Goal: Find specific page/section: Find specific page/section

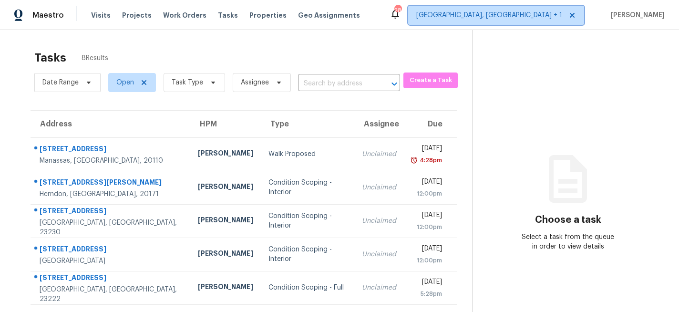
click at [519, 12] on span "[GEOGRAPHIC_DATA], [GEOGRAPHIC_DATA] + 1" at bounding box center [490, 15] width 146 height 10
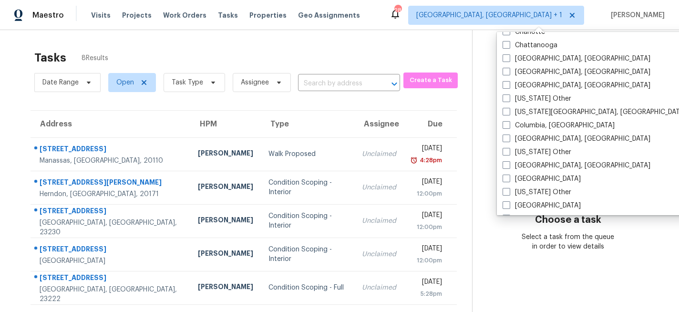
scroll to position [157, 0]
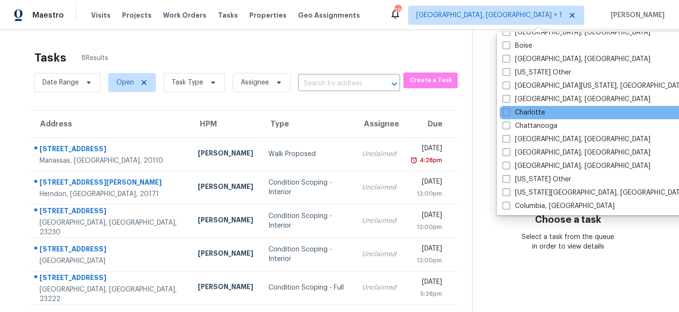
click at [534, 106] on div "Charlotte" at bounding box center [596, 112] width 192 height 13
click at [507, 114] on span at bounding box center [507, 112] width 8 height 8
click at [507, 114] on input "Charlotte" at bounding box center [506, 111] width 6 height 6
checkbox input "true"
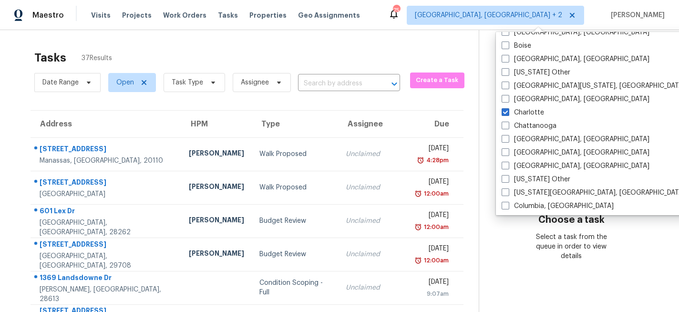
click at [315, 82] on input "text" at bounding box center [335, 83] width 75 height 15
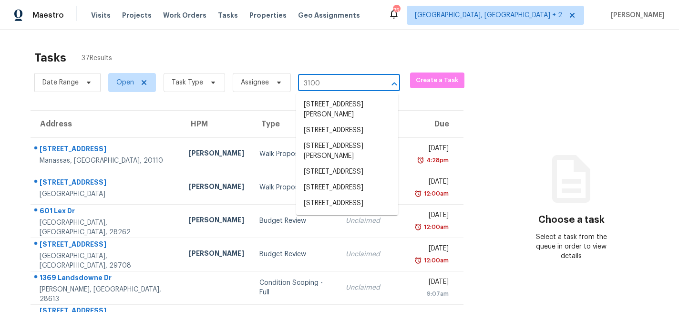
type input "3100"
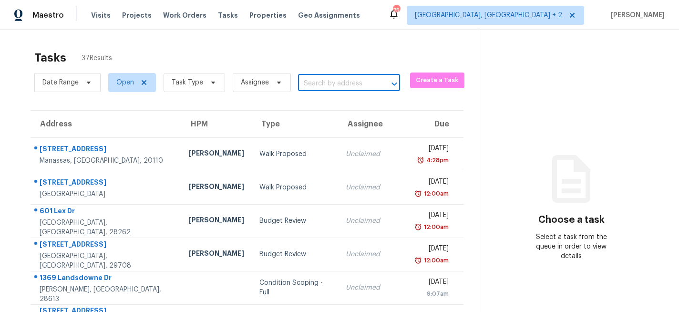
click at [337, 79] on input "text" at bounding box center [335, 83] width 75 height 15
type input "3100 gl"
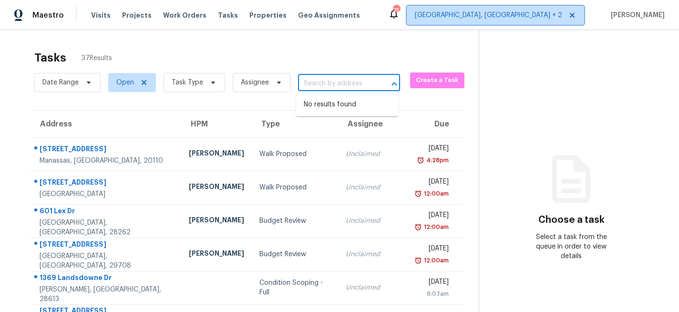
click at [537, 16] on span "[GEOGRAPHIC_DATA], [GEOGRAPHIC_DATA] + 2" at bounding box center [488, 15] width 147 height 10
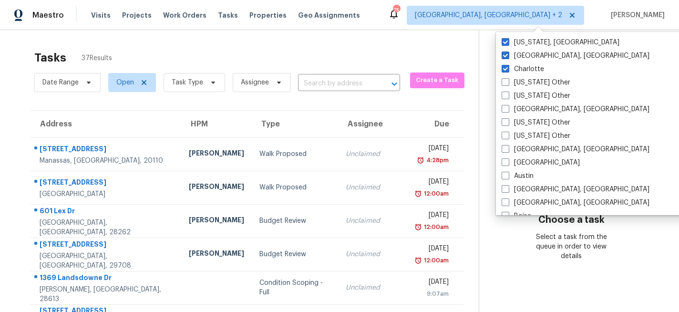
click at [376, 43] on div "Tasks 37 Results Date Range Open Task Type Assignee ​ Create a Task Address HPM…" at bounding box center [339, 263] width 679 height 467
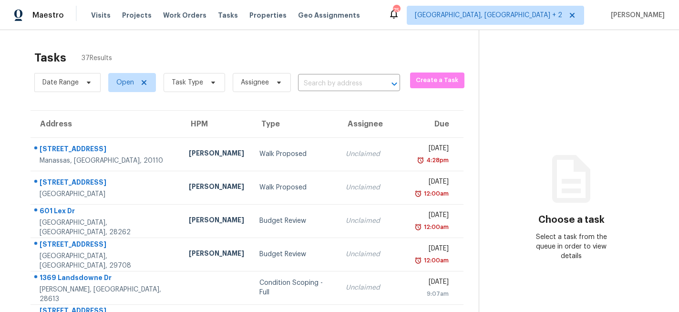
click at [114, 12] on div "Visits Projects Work Orders Tasks Properties Geo Assignments" at bounding box center [231, 15] width 281 height 19
click at [97, 15] on span "Visits" at bounding box center [101, 15] width 20 height 10
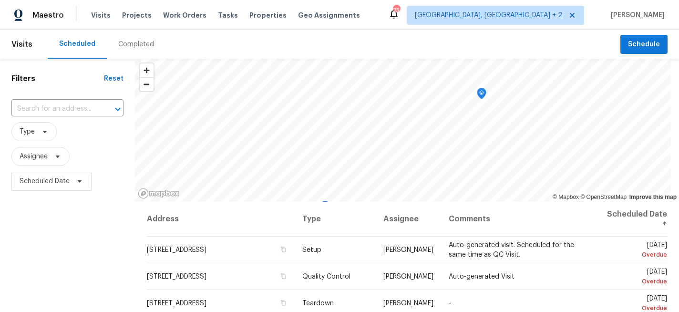
click at [140, 43] on div "Completed" at bounding box center [136, 45] width 36 height 10
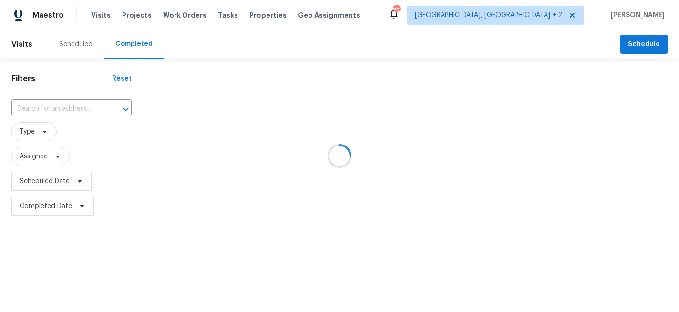
click at [61, 110] on div at bounding box center [339, 156] width 679 height 312
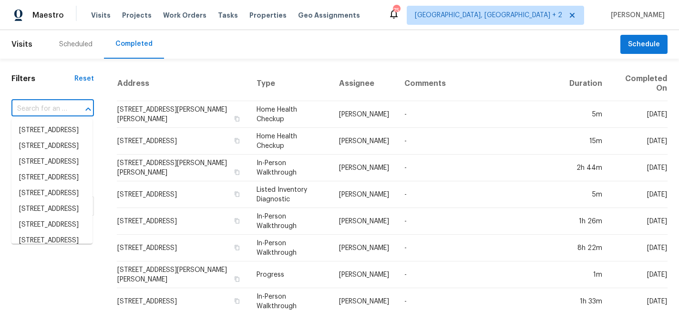
click at [54, 108] on input "text" at bounding box center [39, 109] width 56 height 15
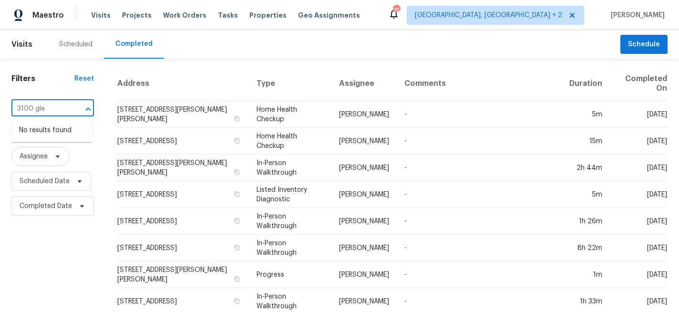
type input "3100 gle"
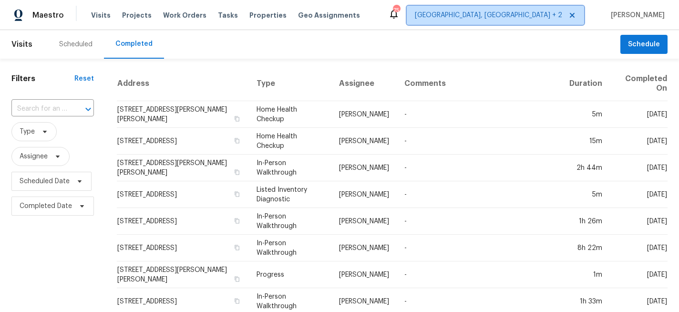
click at [526, 18] on span "[GEOGRAPHIC_DATA], [GEOGRAPHIC_DATA] + 2" at bounding box center [488, 15] width 147 height 10
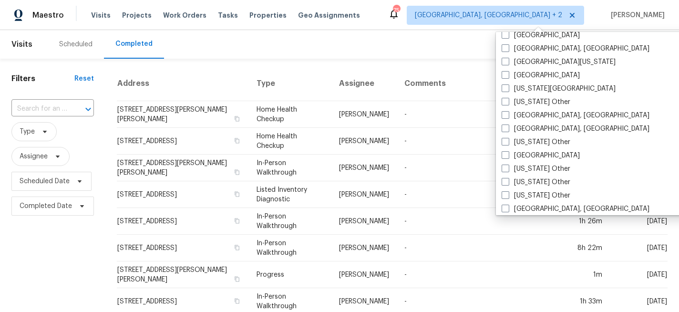
scroll to position [439, 0]
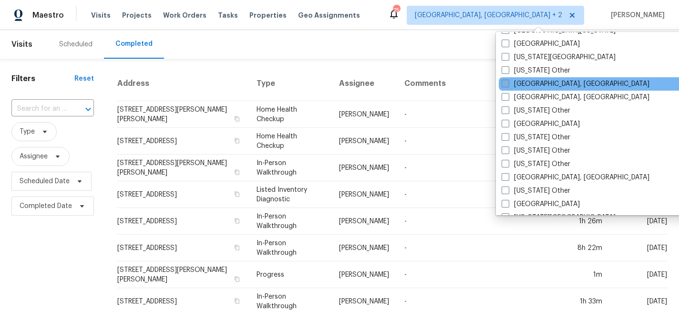
click at [523, 82] on label "[GEOGRAPHIC_DATA], [GEOGRAPHIC_DATA]" at bounding box center [576, 84] width 148 height 10
click at [508, 82] on input "[GEOGRAPHIC_DATA], [GEOGRAPHIC_DATA]" at bounding box center [505, 82] width 6 height 6
checkbox input "true"
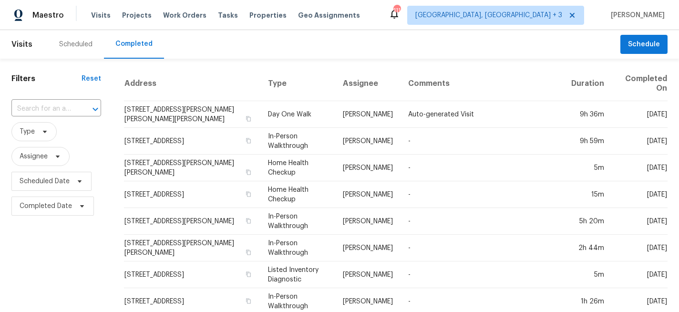
click at [81, 112] on div "​" at bounding box center [56, 109] width 90 height 15
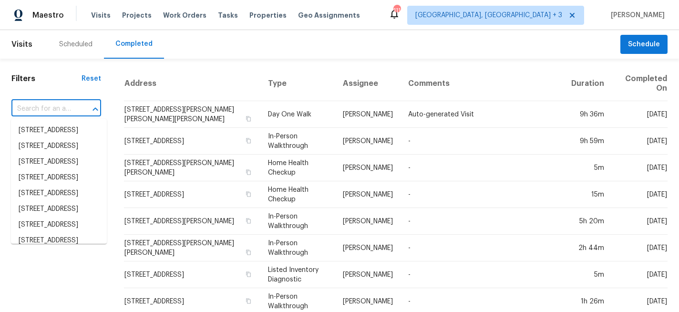
click at [59, 105] on input "text" at bounding box center [42, 109] width 63 height 15
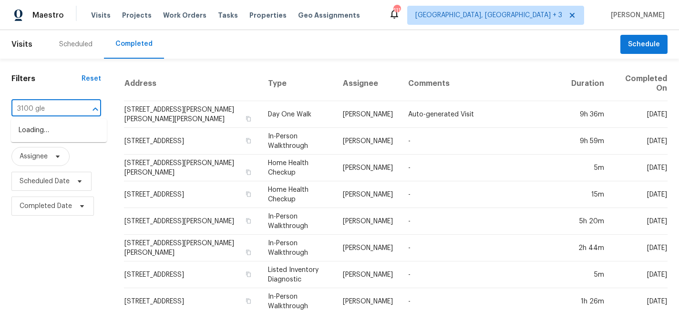
type input "3100 [PERSON_NAME]"
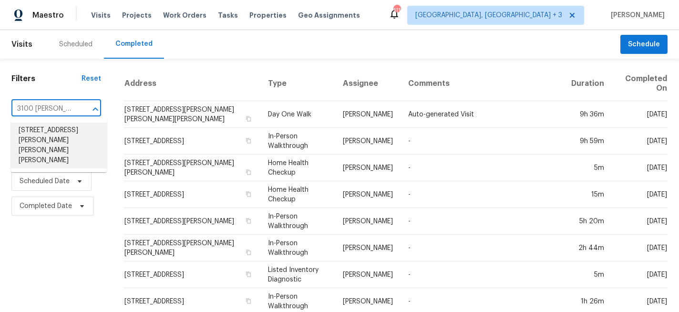
click at [53, 130] on li "[STREET_ADDRESS][PERSON_NAME][PERSON_NAME][PERSON_NAME]" at bounding box center [59, 146] width 96 height 46
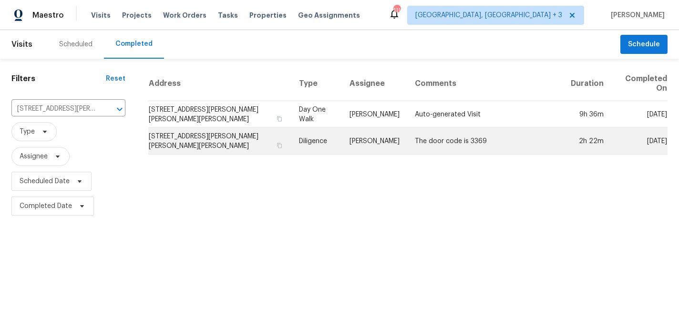
click at [241, 146] on td "[STREET_ADDRESS][PERSON_NAME][PERSON_NAME][PERSON_NAME]" at bounding box center [219, 141] width 143 height 27
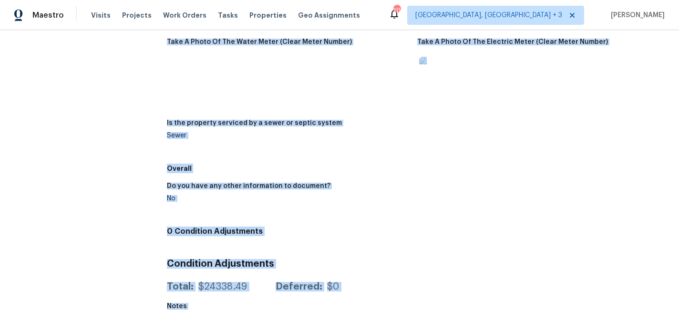
scroll to position [1322, 0]
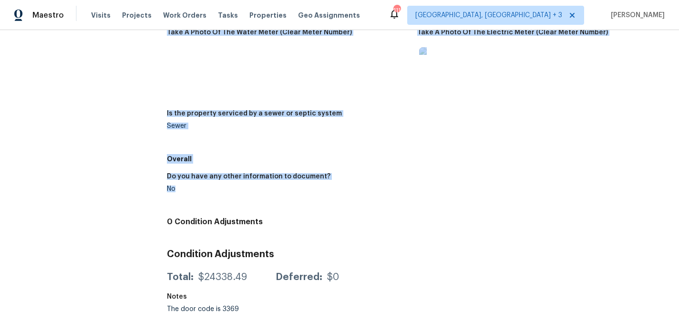
drag, startPoint x: 169, startPoint y: 134, endPoint x: 316, endPoint y: 189, distance: 157.5
copy div "Loremipsu Dolorsitame Co adi elits doei tem incid’u labore et dol magnaaliqua, …"
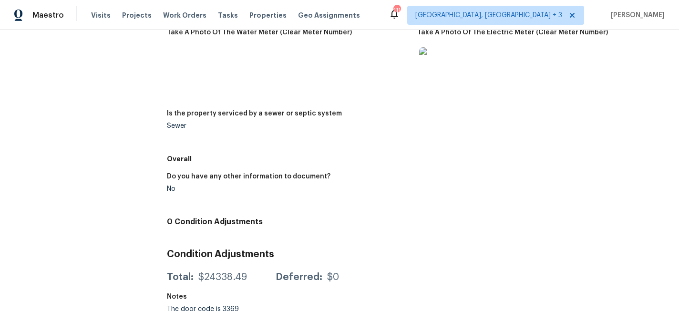
click at [323, 154] on h5 "Overall" at bounding box center [417, 159] width 501 height 10
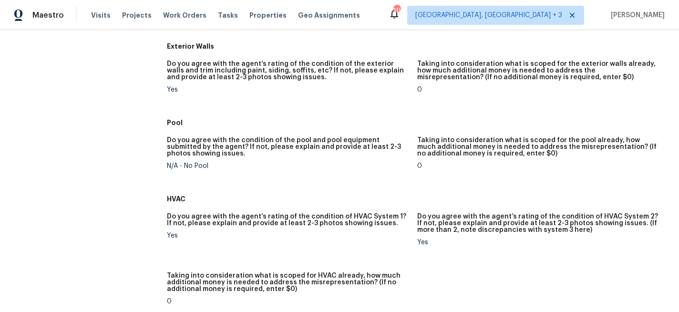
scroll to position [0, 0]
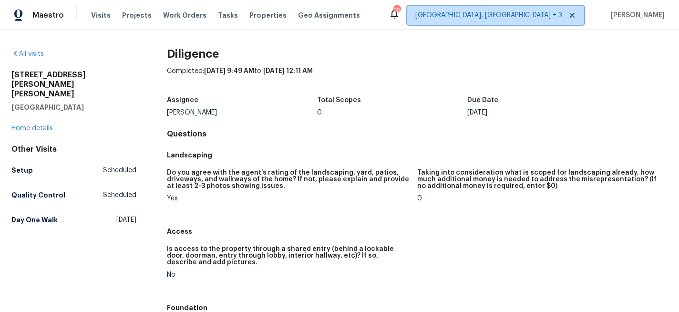
click at [526, 19] on span "[GEOGRAPHIC_DATA], [GEOGRAPHIC_DATA] + 3" at bounding box center [489, 15] width 147 height 10
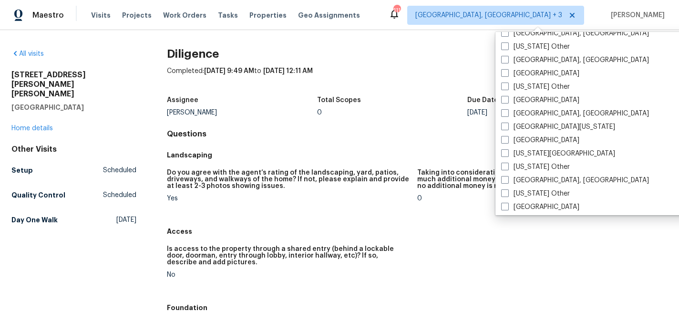
scroll to position [387, 0]
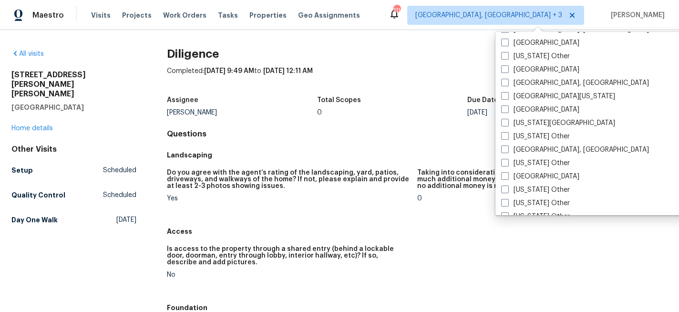
click at [529, 147] on label "[GEOGRAPHIC_DATA], [GEOGRAPHIC_DATA]" at bounding box center [575, 150] width 148 height 10
click at [508, 147] on input "[GEOGRAPHIC_DATA], [GEOGRAPHIC_DATA]" at bounding box center [504, 148] width 6 height 6
checkbox input "true"
click at [317, 116] on div "Assignee [PERSON_NAME] Total Scopes 0 Due Date [DATE]" at bounding box center [417, 106] width 501 height 31
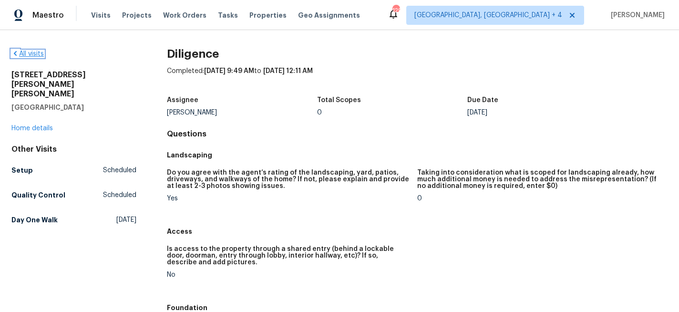
click at [31, 55] on link "All visits" at bounding box center [27, 54] width 32 height 7
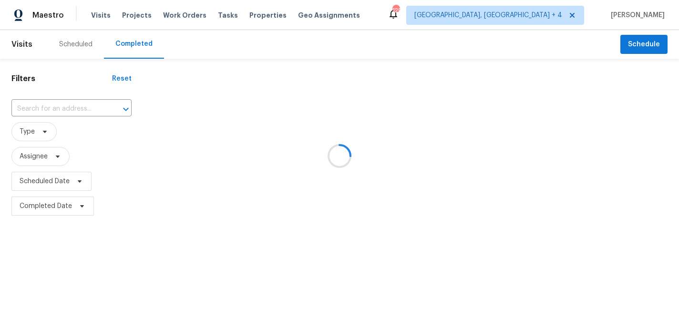
click at [79, 106] on div at bounding box center [339, 156] width 679 height 312
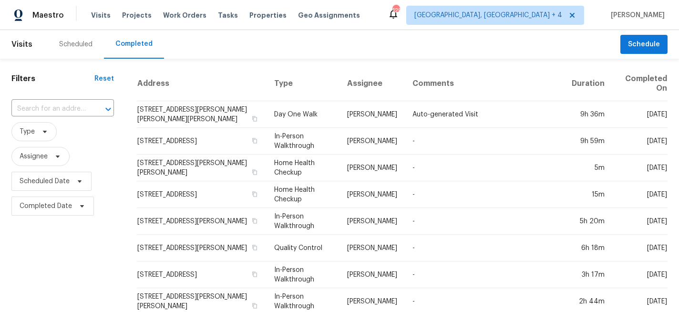
click at [61, 110] on input "text" at bounding box center [49, 109] width 76 height 15
type input "83 hun"
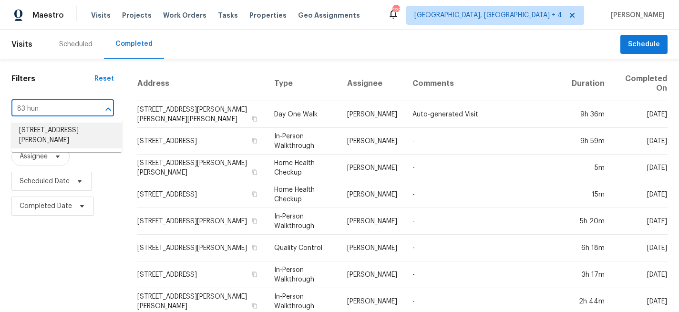
click at [52, 130] on li "[STREET_ADDRESS][PERSON_NAME]" at bounding box center [66, 136] width 111 height 26
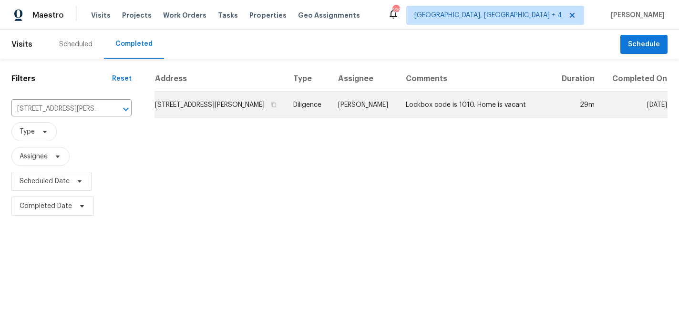
click at [195, 102] on td "[STREET_ADDRESS][PERSON_NAME]" at bounding box center [220, 105] width 131 height 27
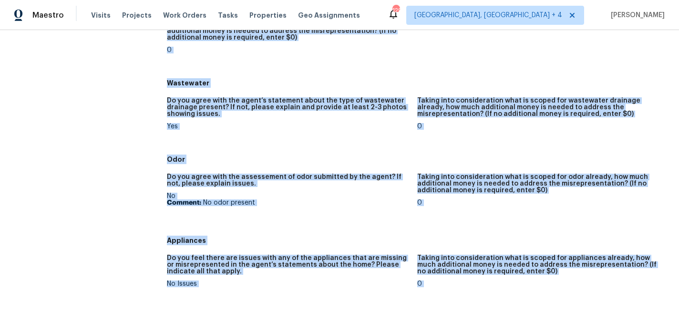
scroll to position [1385, 0]
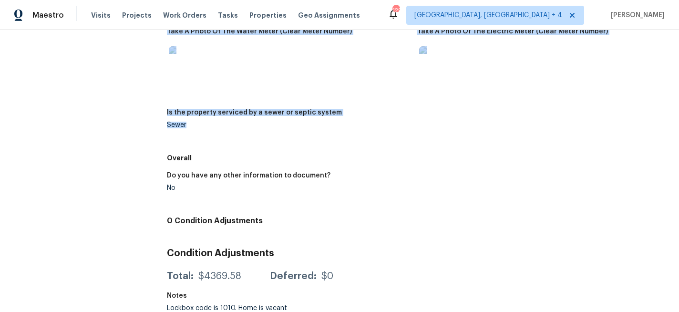
drag, startPoint x: 166, startPoint y: 101, endPoint x: 375, endPoint y: 138, distance: 212.8
copy div "Loremips Dolorsi Ametc Adipi Elitse 1 Doe Temp Inc, Utl 97 Etdolorem Aliquaenim…"
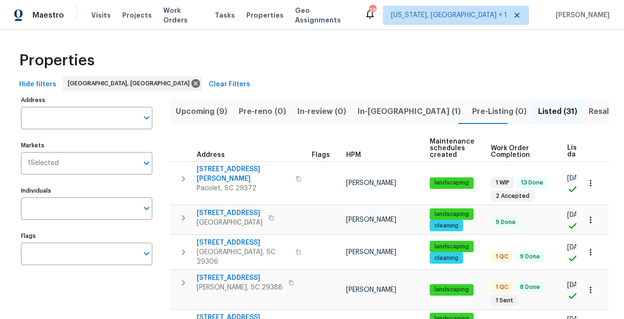
scroll to position [0, 68]
